Goal: Information Seeking & Learning: Learn about a topic

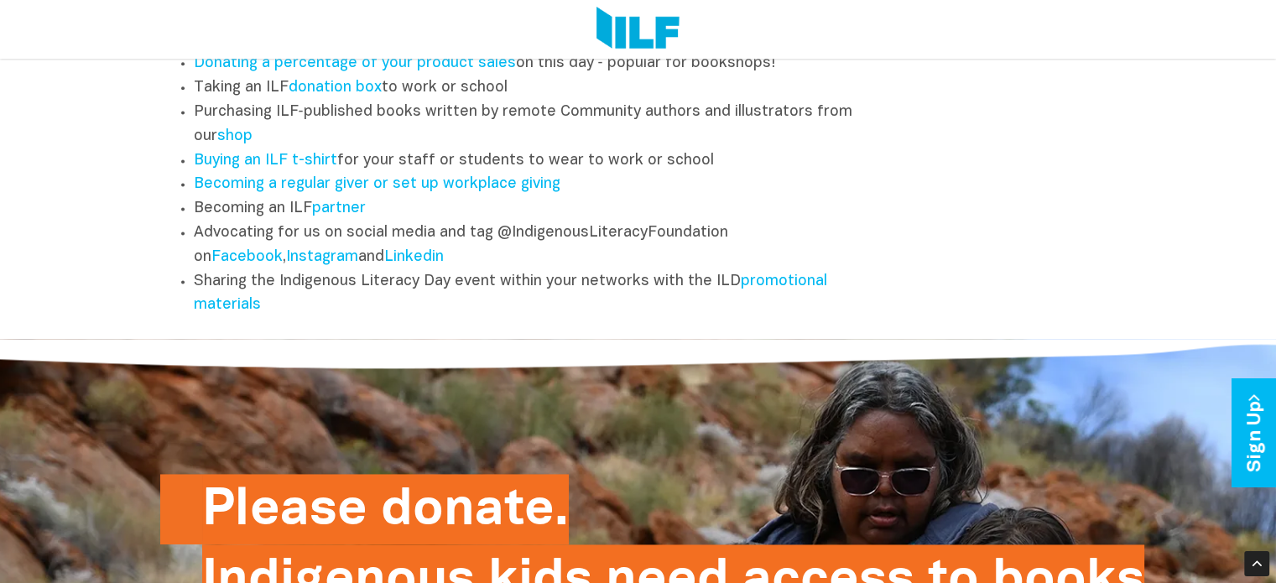
scroll to position [2517, 0]
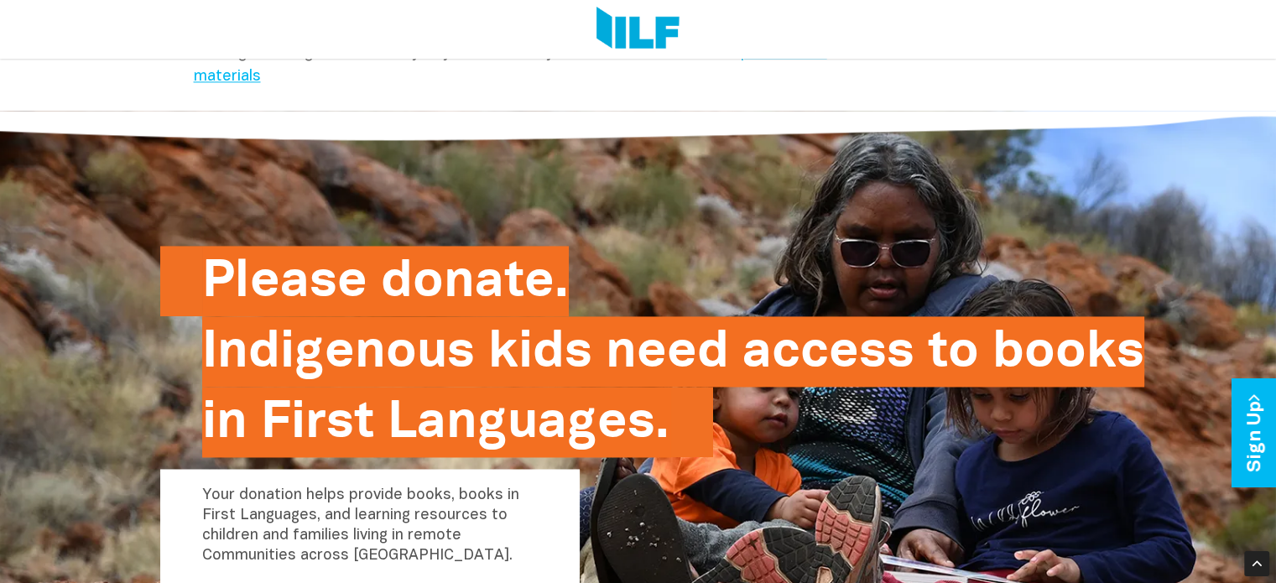
click at [735, 67] on link "promotional materials" at bounding box center [510, 65] width 633 height 39
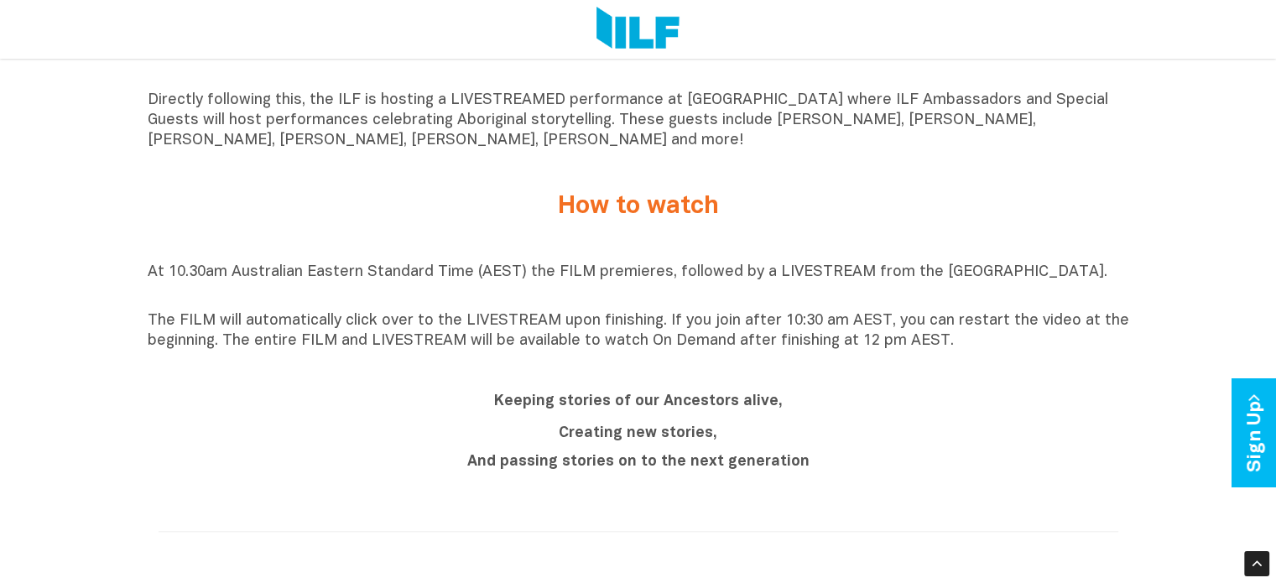
scroll to position [1254, 0]
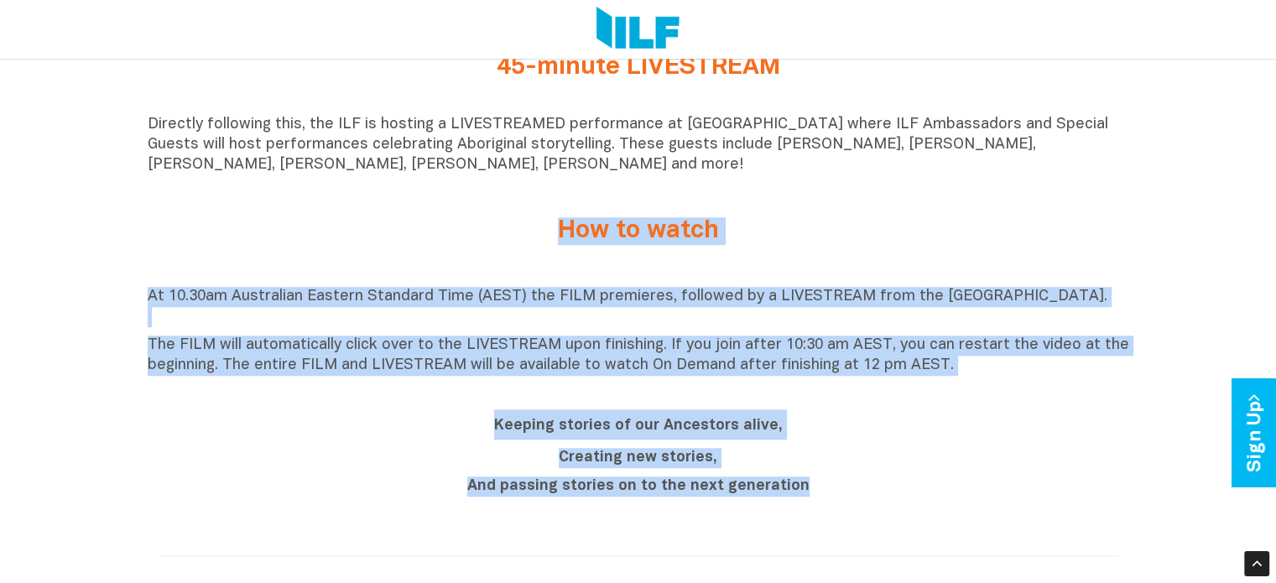
drag, startPoint x: 846, startPoint y: 499, endPoint x: 547, endPoint y: 255, distance: 385.8
click at [547, 255] on div "Indigenous Literacy Day 2025 Indigenous Literacy Day 2025 will be held [DATE][D…" at bounding box center [638, 363] width 1276 height 2020
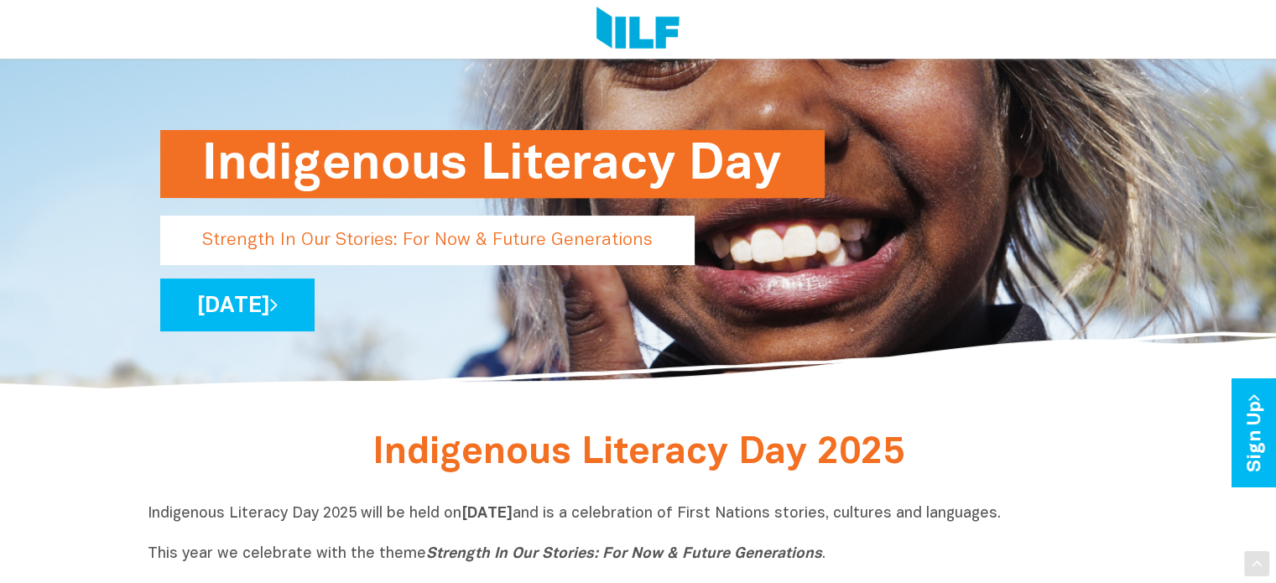
scroll to position [248, 0]
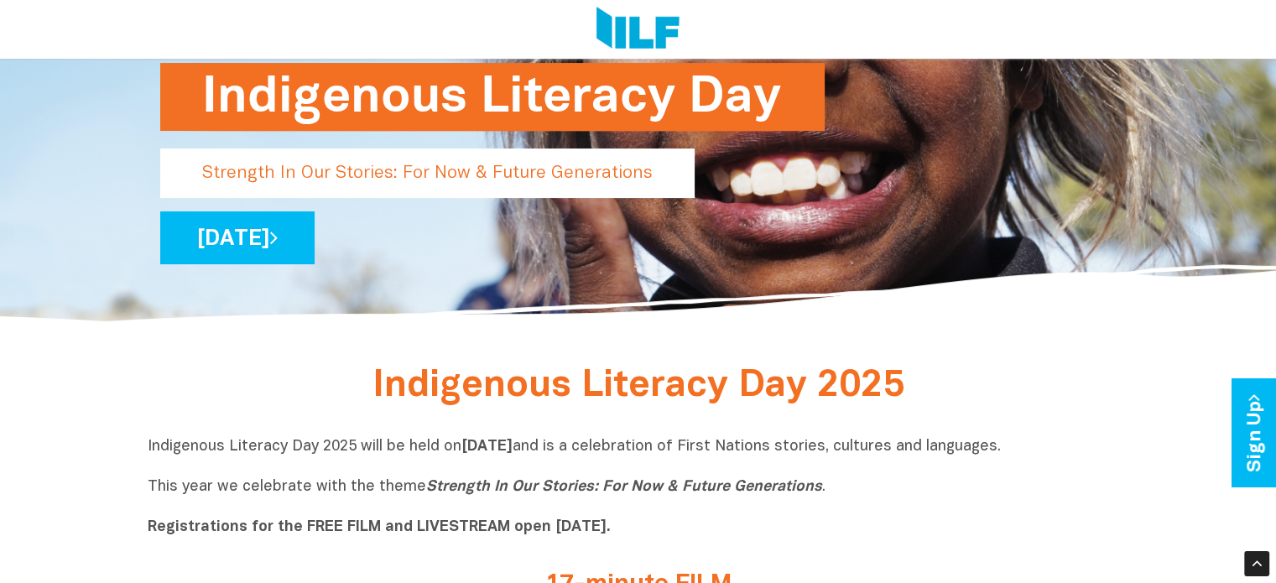
click at [377, 382] on span "Indigenous Literacy Day 2025" at bounding box center [639, 386] width 532 height 34
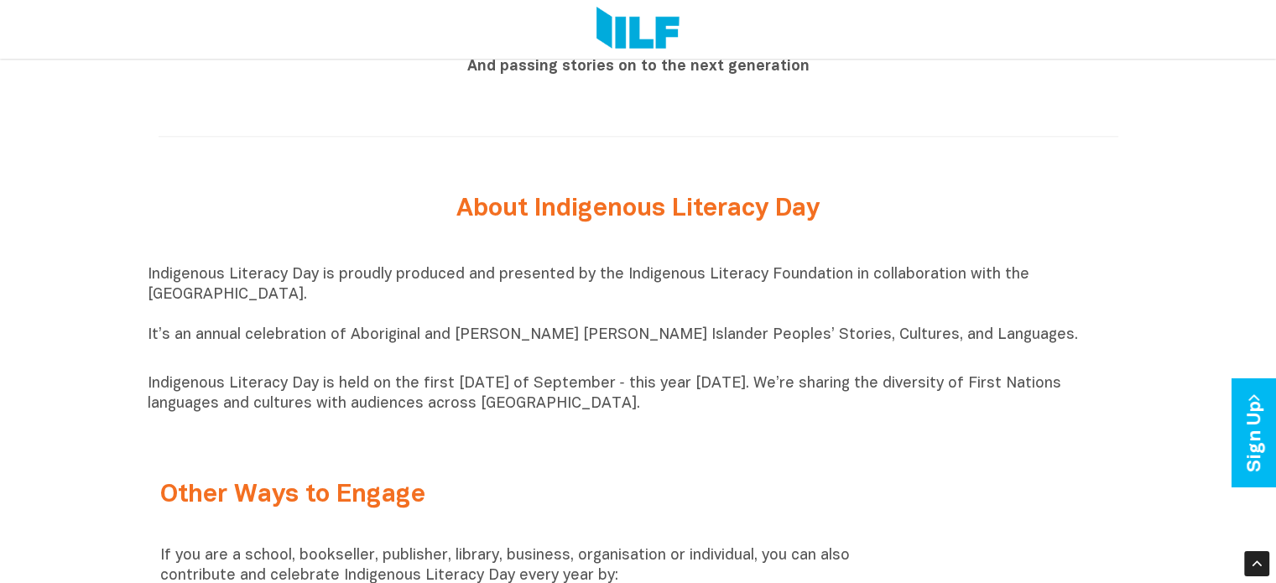
scroll to position [1926, 0]
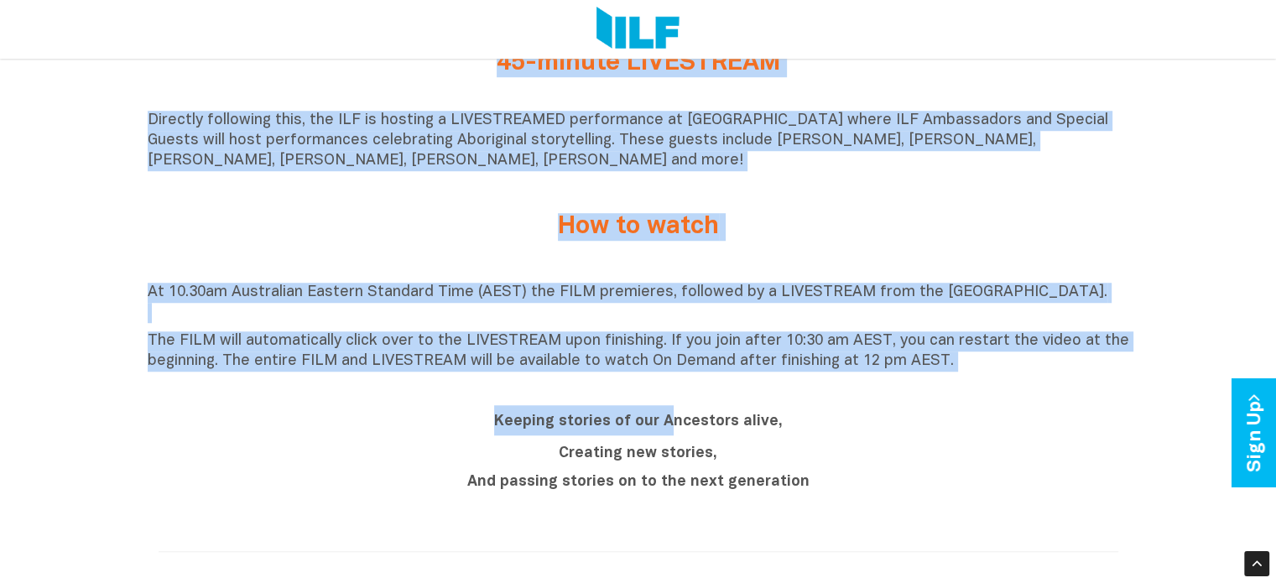
drag, startPoint x: 373, startPoint y: 385, endPoint x: 668, endPoint y: 416, distance: 297.0
click at [668, 416] on div "Indigenous Literacy Day 2025 Indigenous Literacy Day 2025 will be held [DATE][D…" at bounding box center [638, 359] width 1276 height 2020
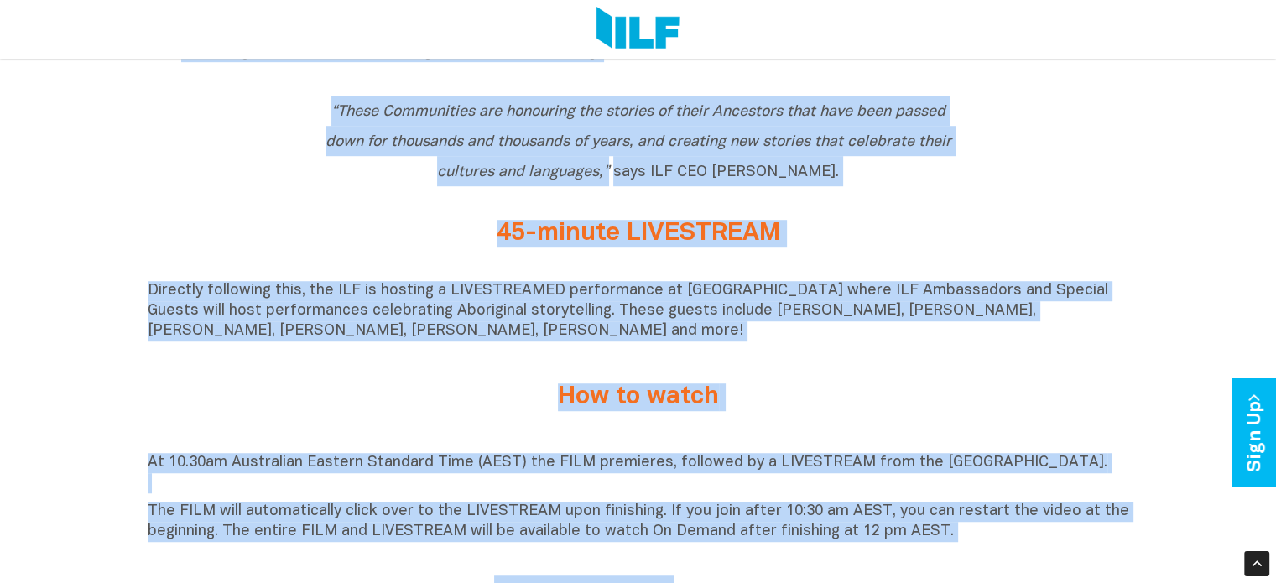
scroll to position [1087, 0]
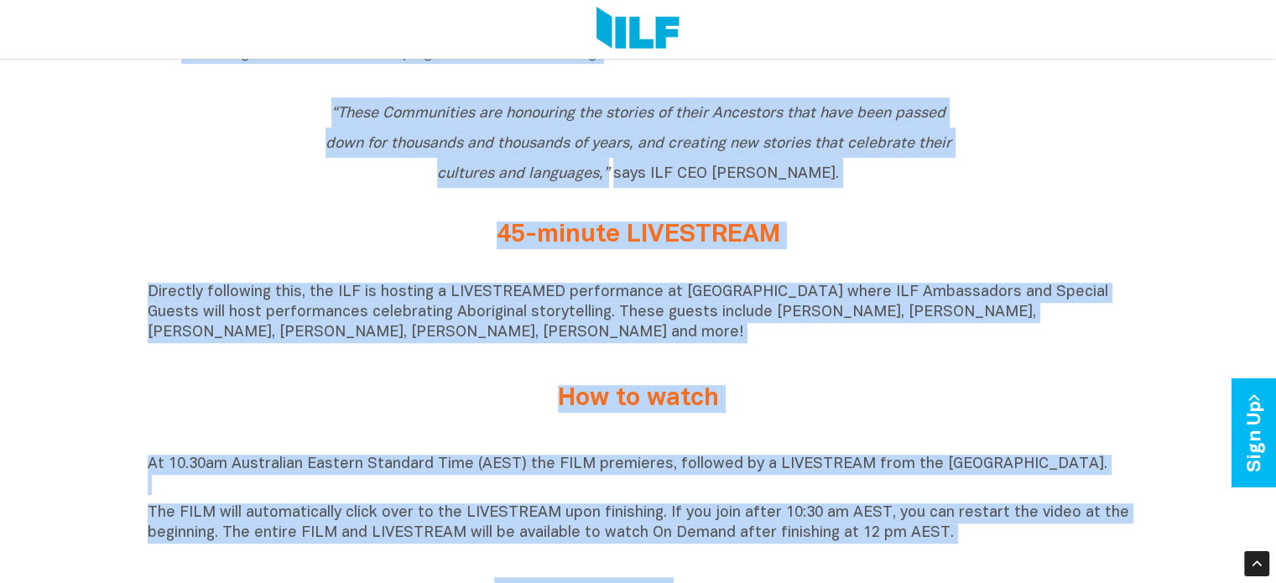
drag, startPoint x: 312, startPoint y: 3, endPoint x: 256, endPoint y: 143, distance: 151.8
click at [256, 143] on div "“These Communities are honouring the stories of their Ancestors that have been …" at bounding box center [639, 146] width 982 height 99
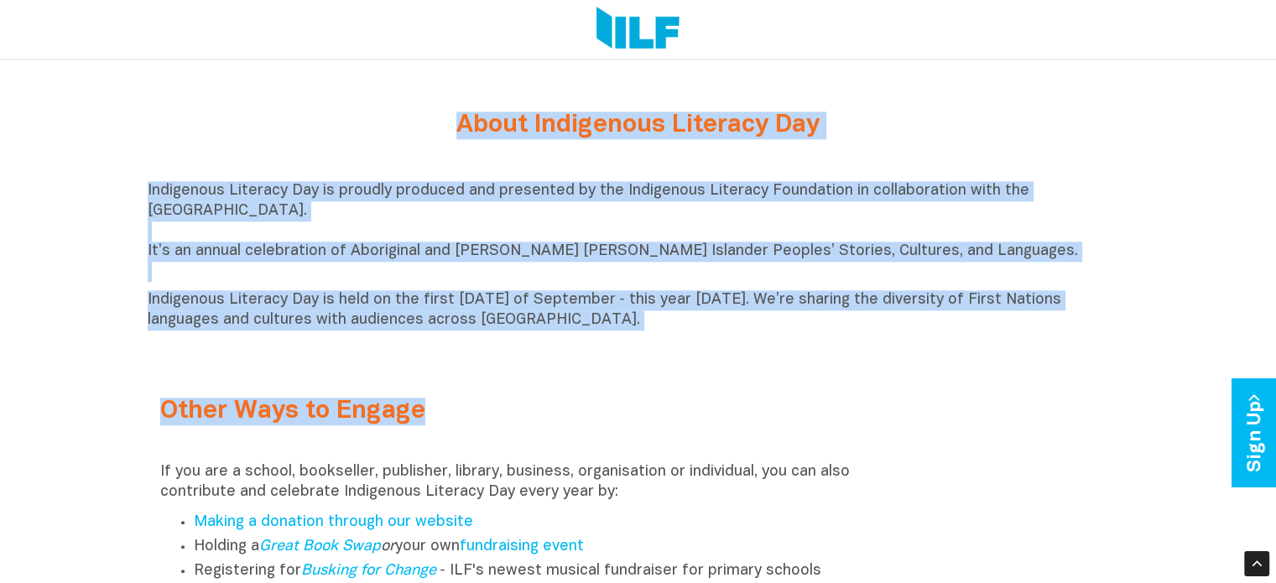
scroll to position [1590, 0]
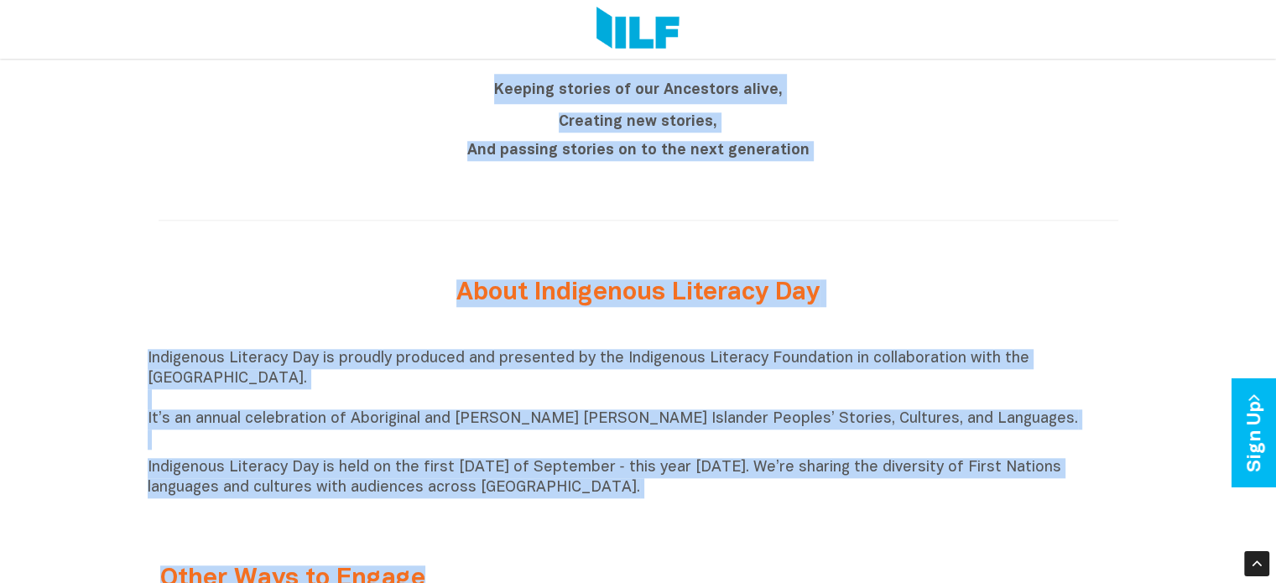
drag, startPoint x: 389, startPoint y: 145, endPoint x: 847, endPoint y: 499, distance: 579.0
click at [847, 499] on div "Indigenous Literacy Day 2025 Indigenous Literacy Day 2025 will be held [DATE][D…" at bounding box center [638, 27] width 1276 height 2020
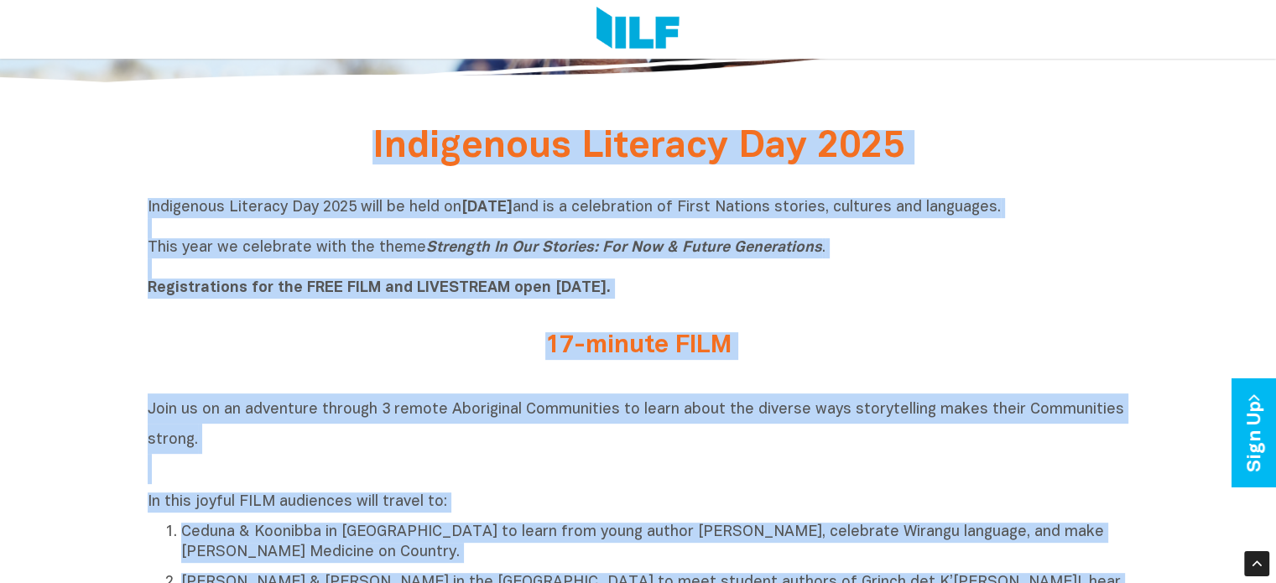
scroll to position [415, 0]
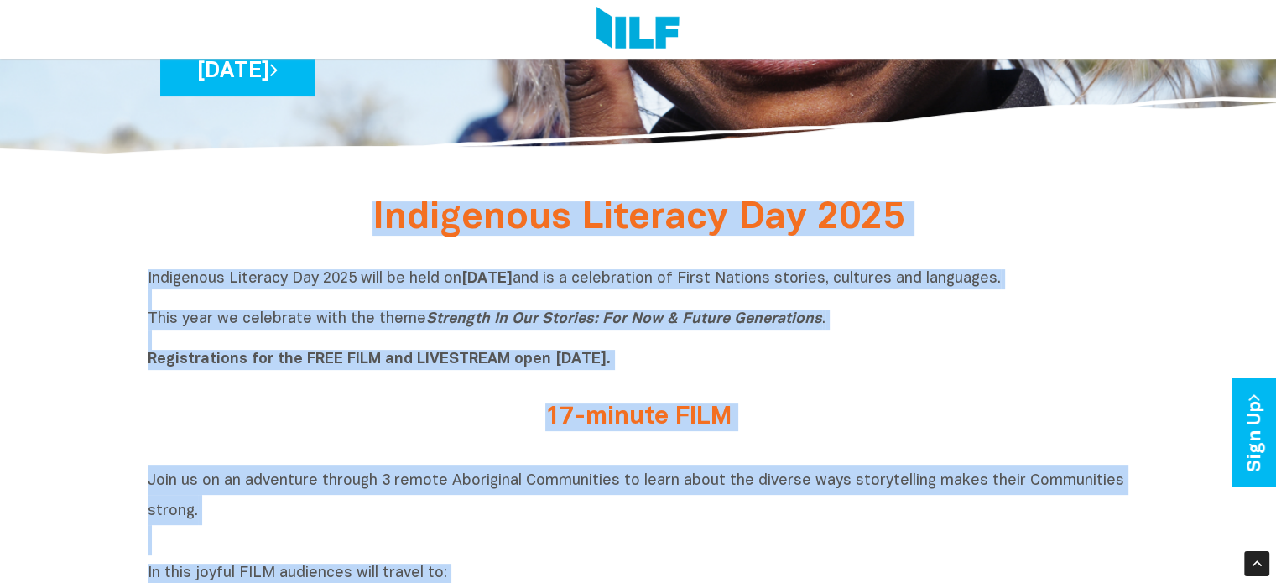
copy div "Loremipsum Dolorsit Ame 0765 Consectetu Adipisci Eli 9696 sedd ei temp in Utlab…"
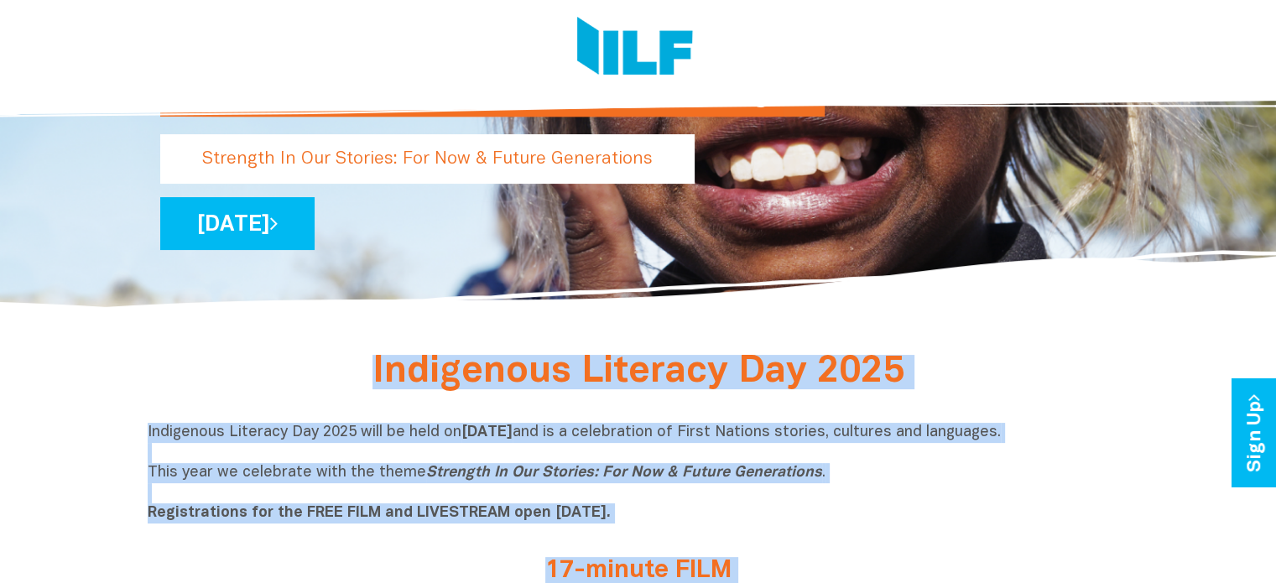
scroll to position [336, 0]
